Goal: Check status: Check status

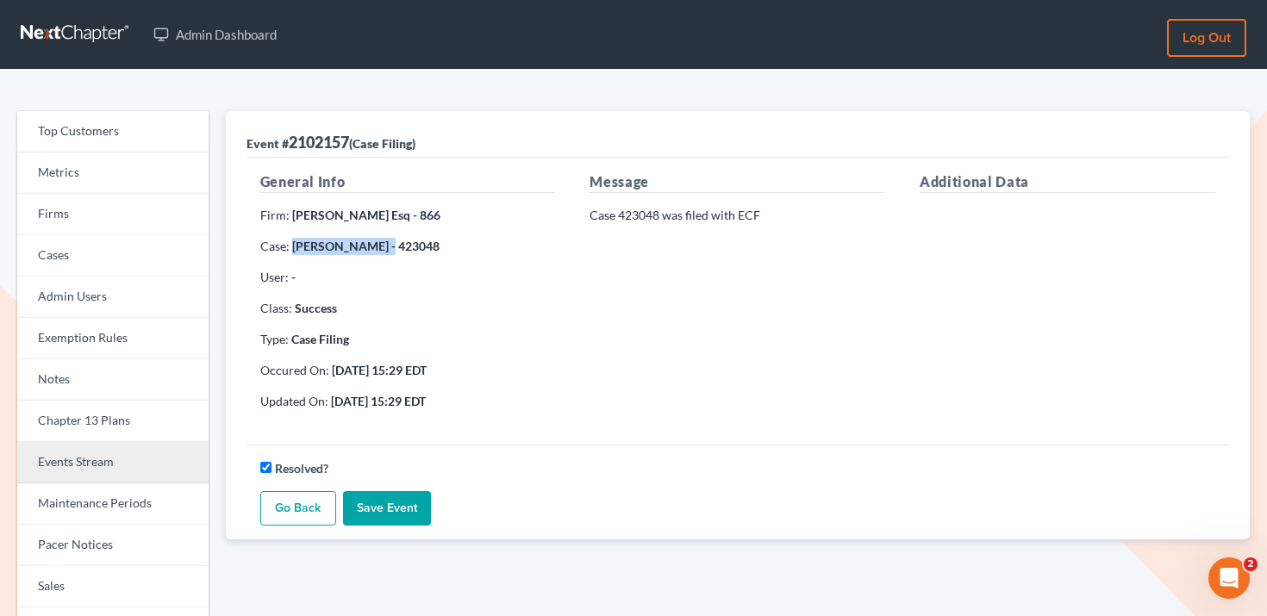
click at [146, 454] on link "Events Stream" at bounding box center [112, 462] width 191 height 41
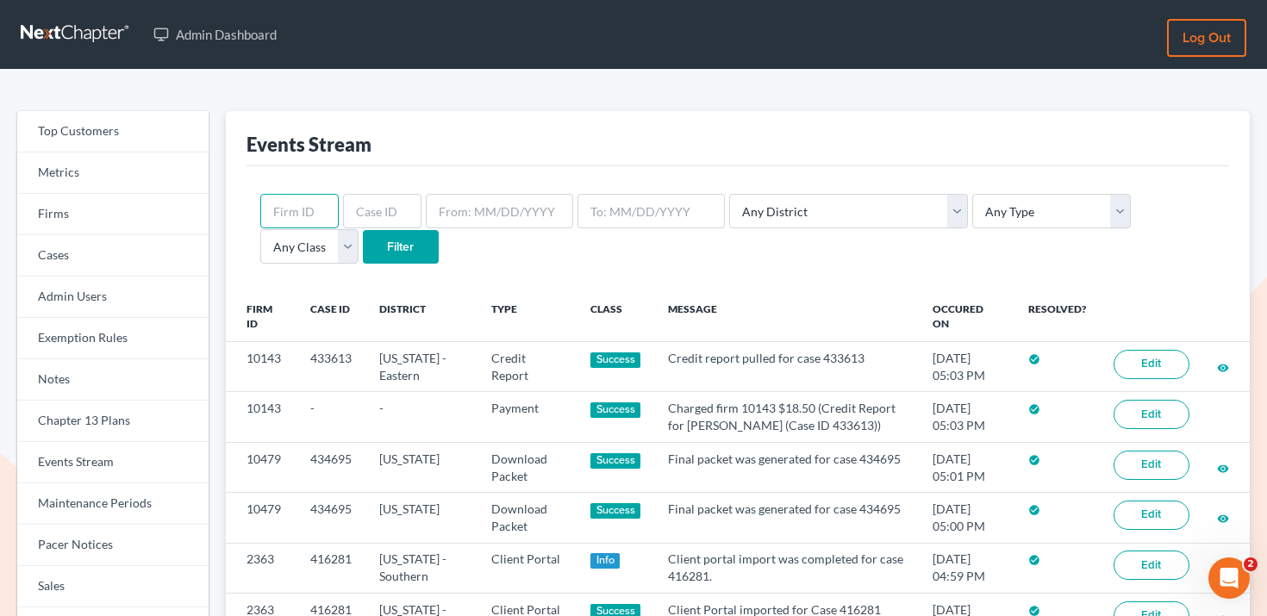
click at [313, 215] on input "text" at bounding box center [299, 211] width 78 height 34
click at [385, 215] on input "text" at bounding box center [382, 211] width 78 height 34
paste input "434480"
type input "434480"
click at [363, 245] on input "Filter" at bounding box center [401, 247] width 76 height 34
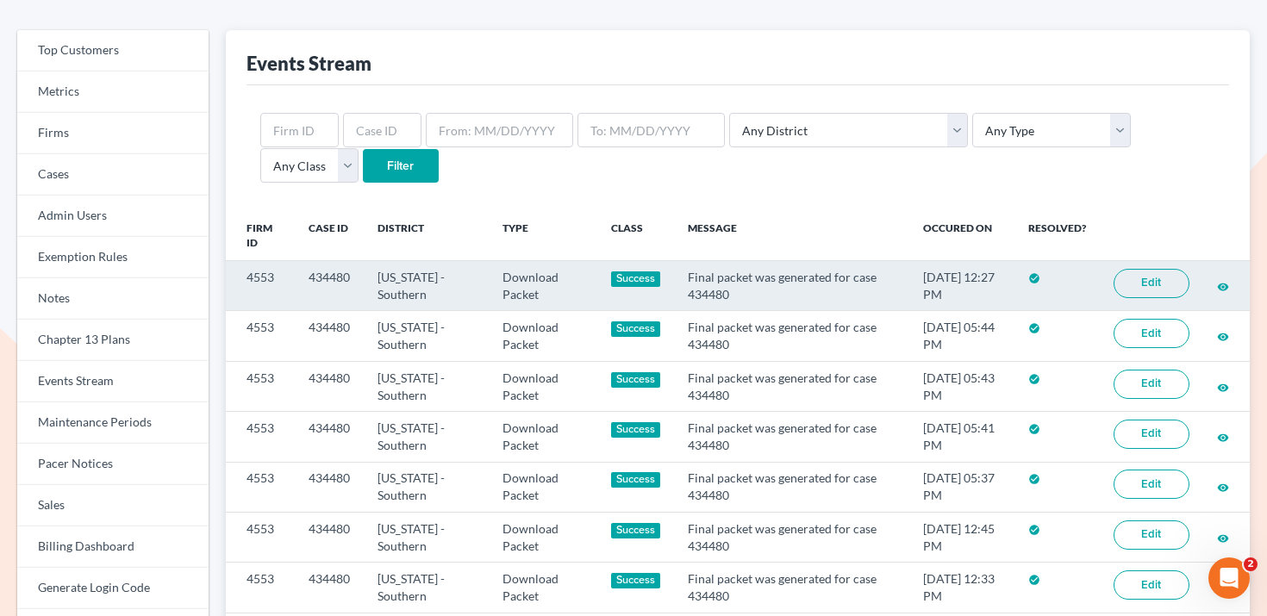
scroll to position [97, 0]
